Goal: Find specific page/section: Find specific page/section

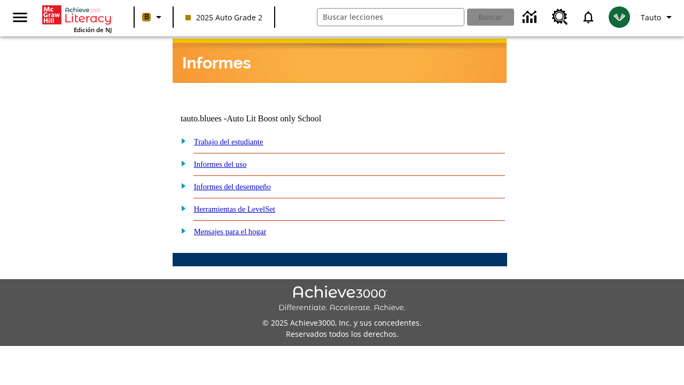
click at [240, 137] on link "Trabajo del estudiante" at bounding box center [228, 141] width 69 height 9
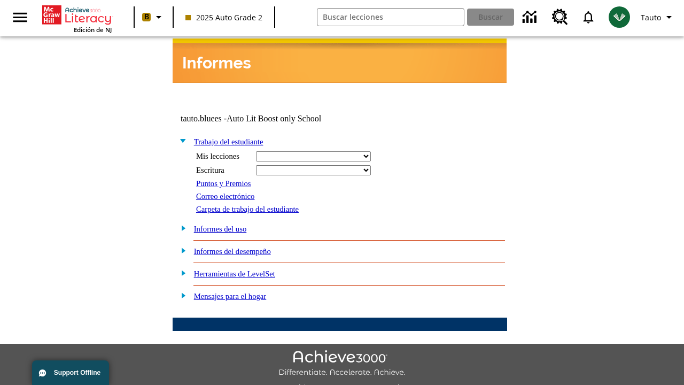
select select "/options/reports/?report_id=24&atype=14&section=2"
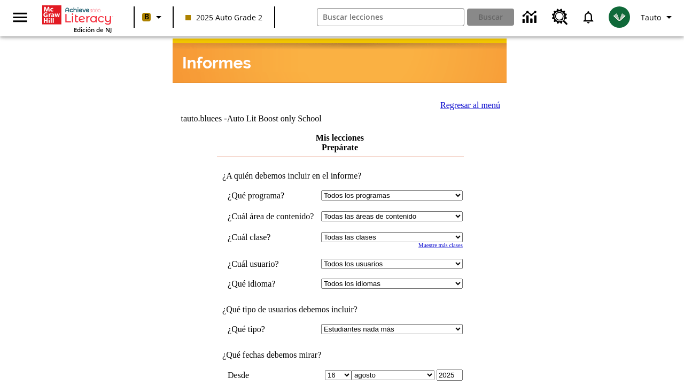
scroll to position [279, 0]
